Goal: Task Accomplishment & Management: Manage account settings

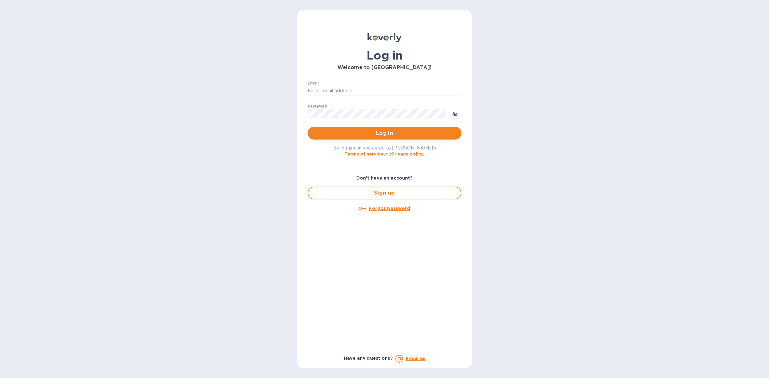
click at [398, 88] on input "Email" at bounding box center [384, 91] width 154 height 10
type input "louis@hyclogistics.com"
click at [383, 134] on span "Log in" at bounding box center [384, 133] width 143 height 8
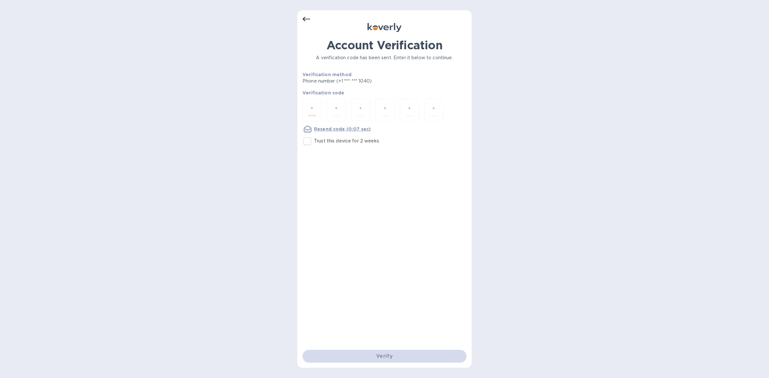
click at [315, 111] on input "number" at bounding box center [312, 110] width 8 height 12
type input "7"
type input "3"
type input "5"
type input "9"
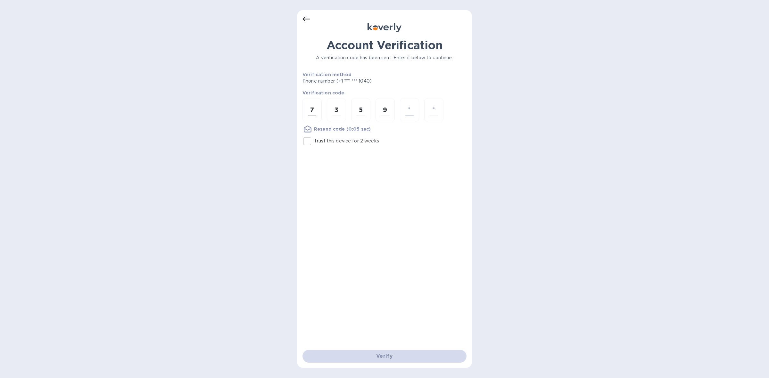
type input "8"
type input "4"
